Goal: Task Accomplishment & Management: Manage account settings

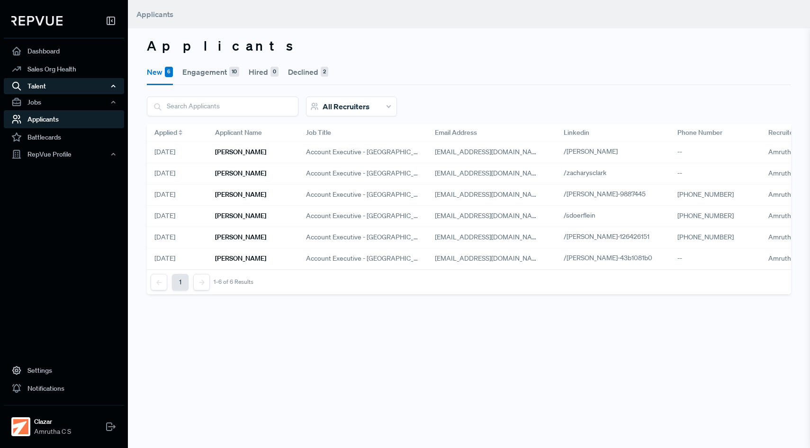
click at [65, 88] on div "Talent" at bounding box center [64, 86] width 120 height 16
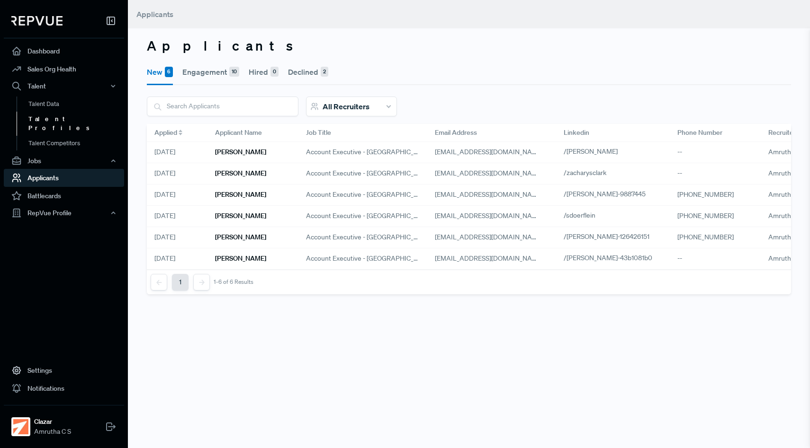
click at [58, 122] on link "Talent Profiles" at bounding box center [77, 124] width 120 height 24
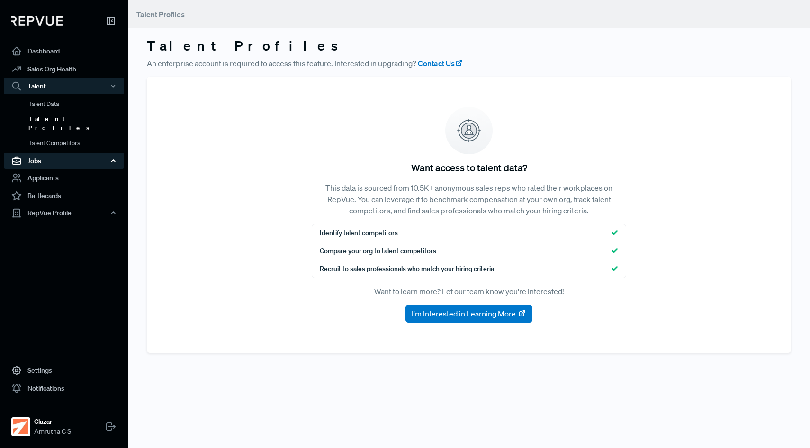
click at [50, 157] on div "Jobs" at bounding box center [64, 161] width 120 height 16
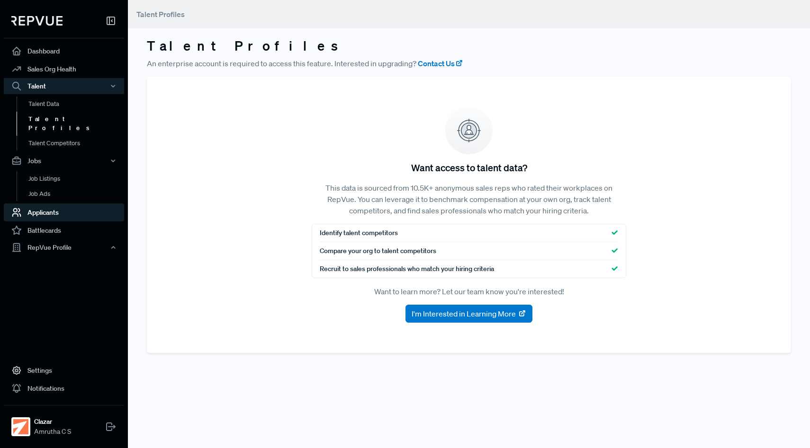
click at [48, 204] on link "Applicants" at bounding box center [64, 213] width 120 height 18
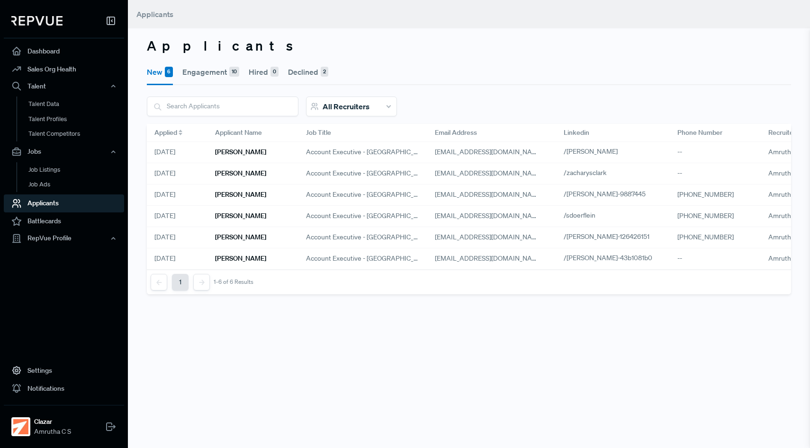
click at [351, 102] on span "All Recruiters" at bounding box center [345, 106] width 47 height 9
click at [273, 321] on div "Applicants New 6 Engagement 10 Hired 0 Declined 2 All Recruiters All / None Amr…" at bounding box center [469, 224] width 682 height 448
click at [39, 374] on link "Settings" at bounding box center [64, 371] width 120 height 18
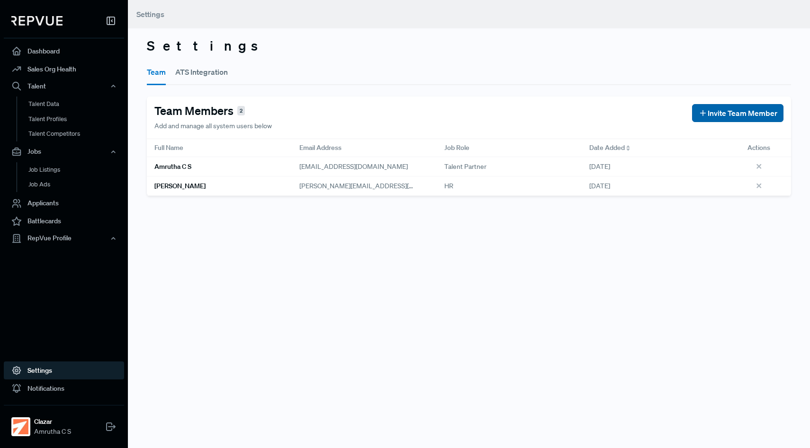
click at [721, 115] on span "Invite Team Member" at bounding box center [742, 112] width 70 height 11
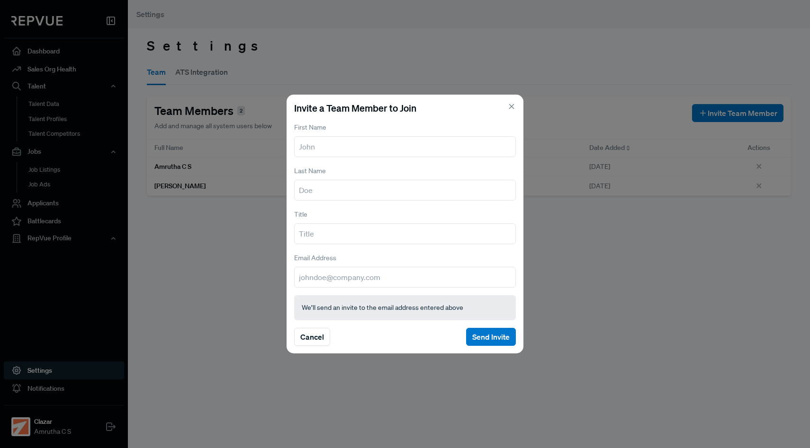
click at [333, 144] on input "text" at bounding box center [405, 146] width 222 height 21
type input "r"
type input "R"
click at [506, 110] on h5 "Invite a Team Member to Join" at bounding box center [405, 107] width 222 height 11
click at [519, 110] on div "Invite a Team Member to Join First Name Last Name Title Email Address We’ll sen…" at bounding box center [404, 224] width 237 height 259
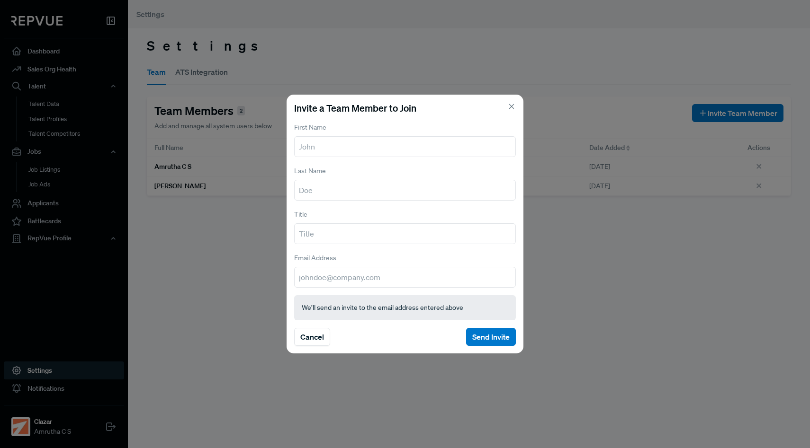
click at [514, 108] on icon at bounding box center [511, 106] width 9 height 9
